Goal: Task Accomplishment & Management: Use online tool/utility

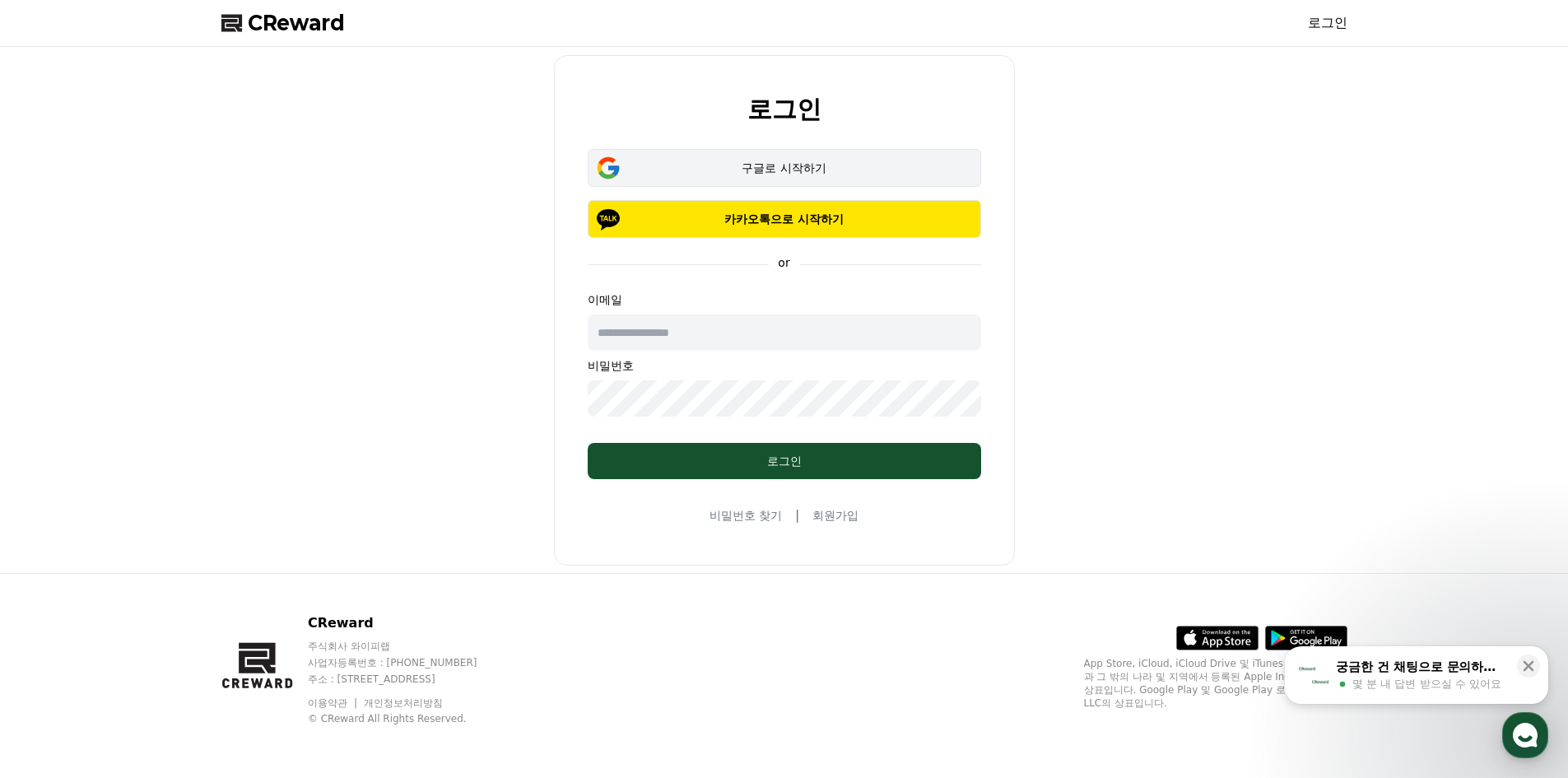
click at [721, 172] on div "구글로 시작하기" at bounding box center [784, 168] width 346 height 16
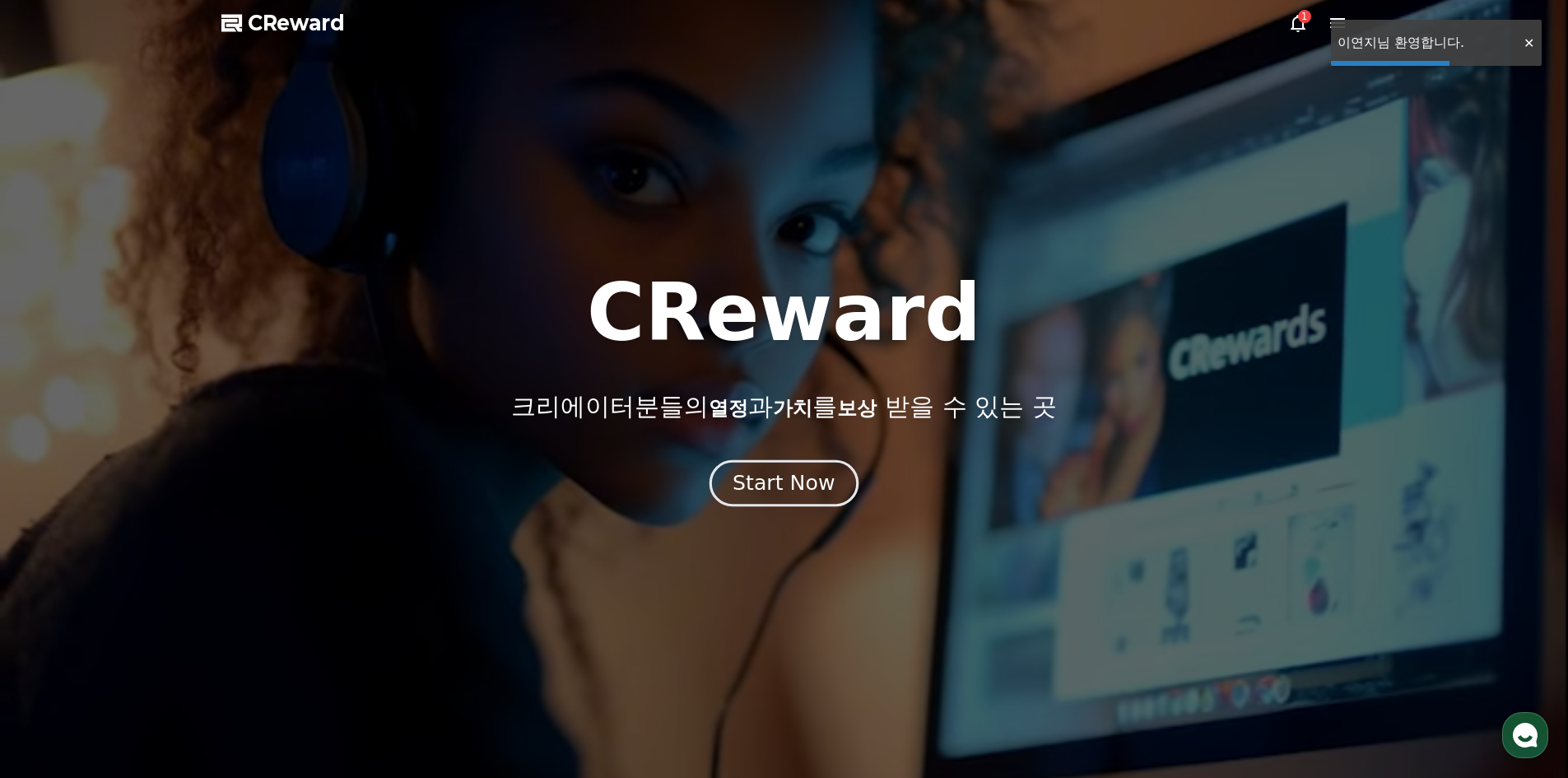
click at [816, 488] on div "Start Now" at bounding box center [784, 483] width 102 height 28
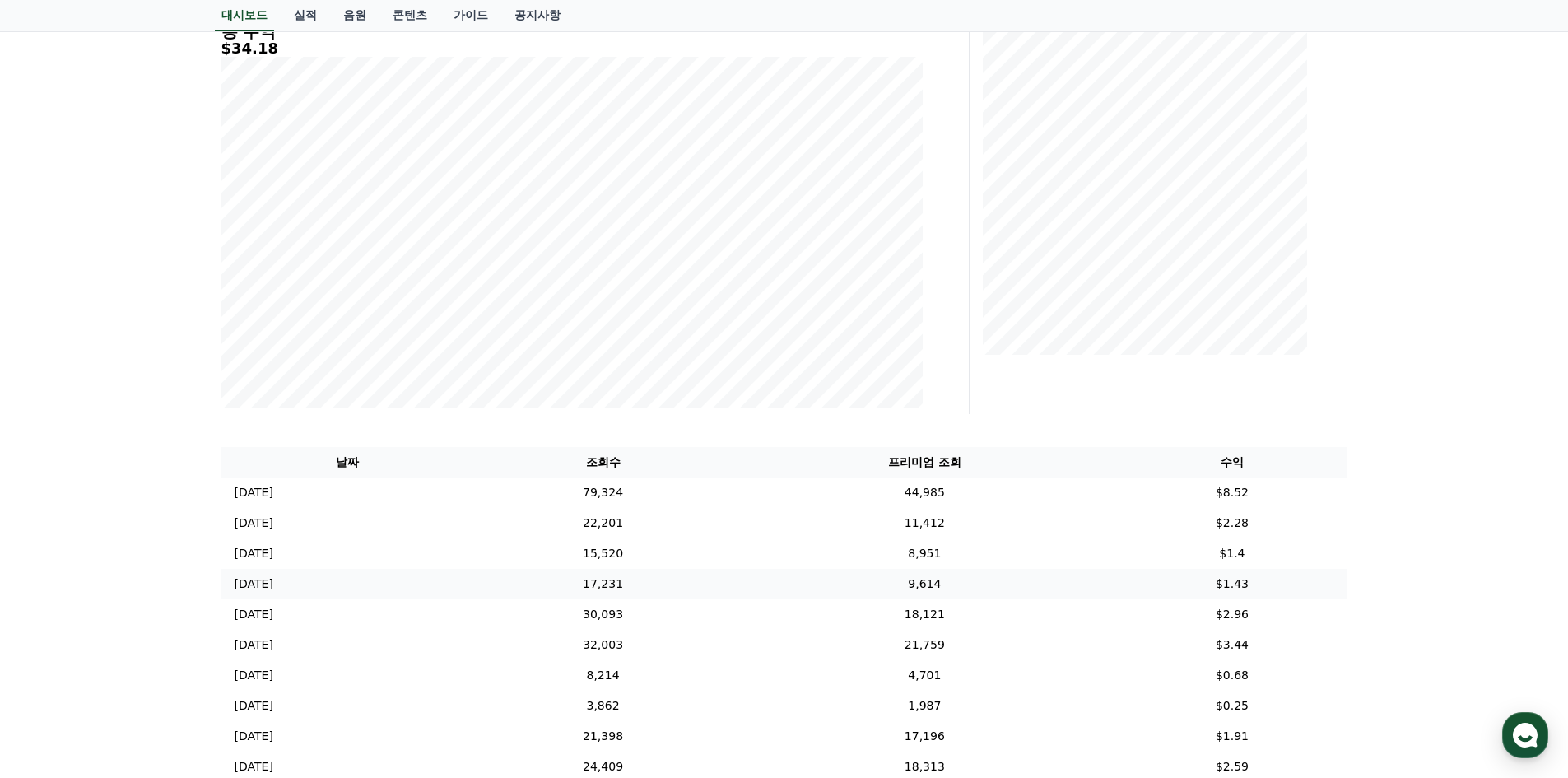
scroll to position [247, 0]
click at [295, 490] on td "[DATE] 10/11" at bounding box center [347, 489] width 253 height 31
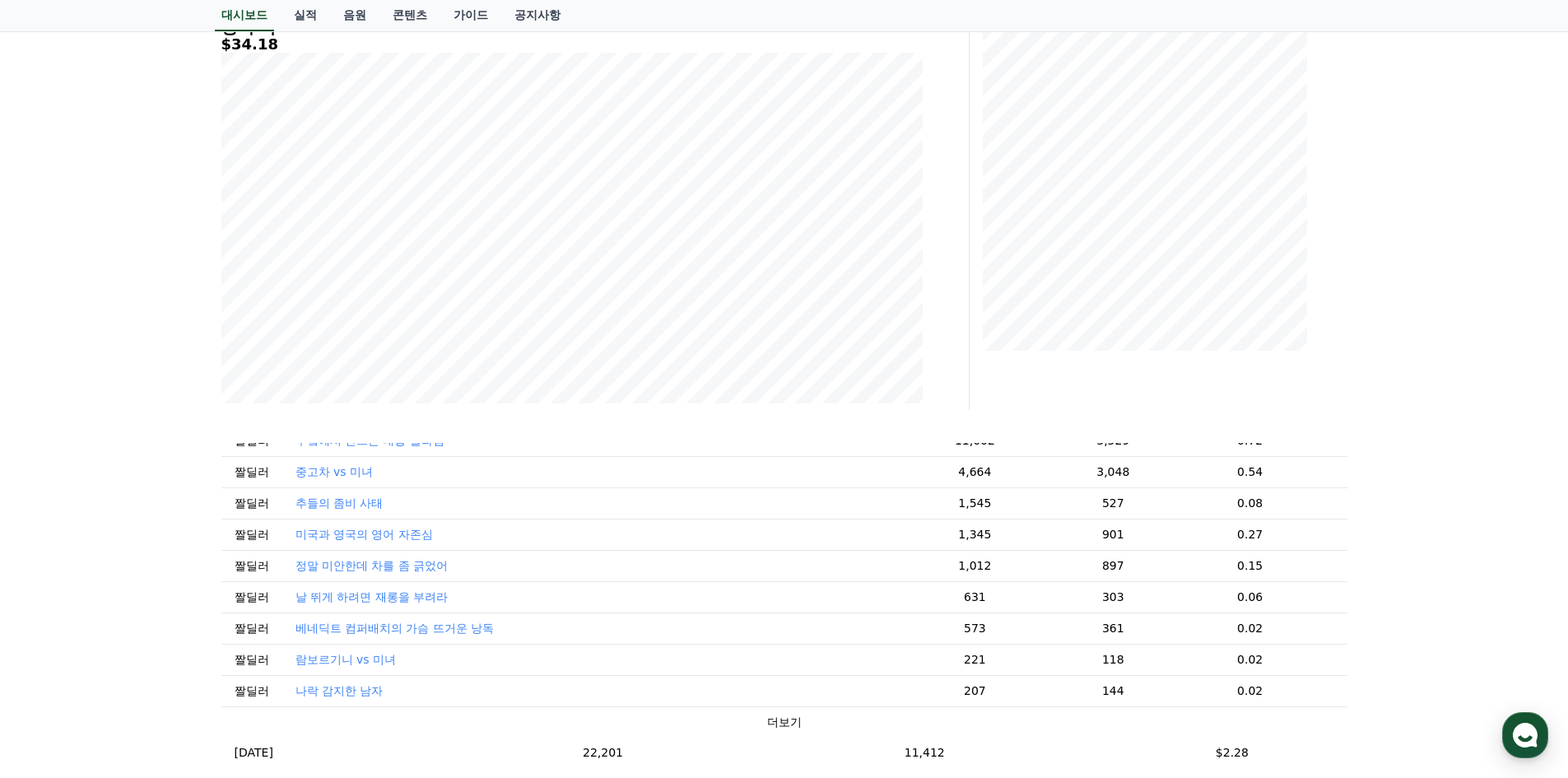
scroll to position [59, 0]
